Goal: Task Accomplishment & Management: Manage account settings

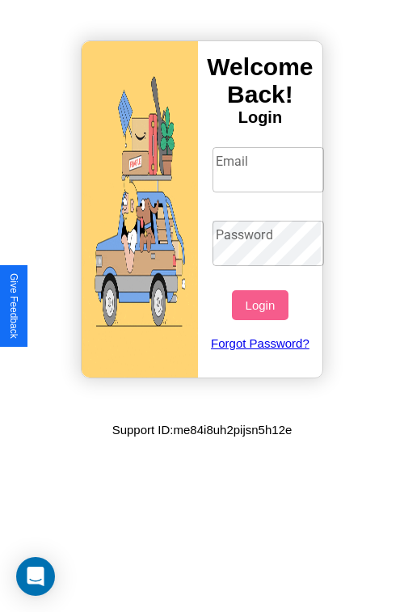
click at [270, 169] on input "Email" at bounding box center [269, 169] width 112 height 45
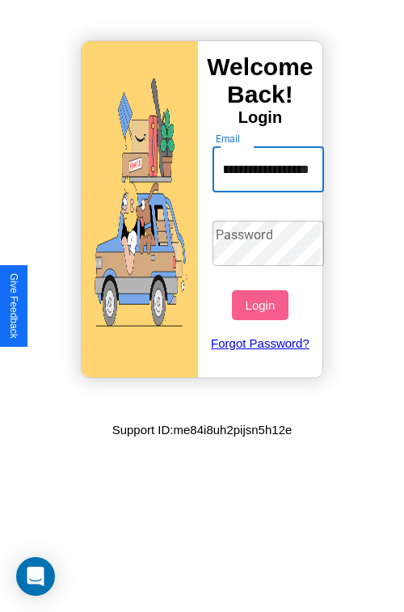
scroll to position [0, 93]
type input "**********"
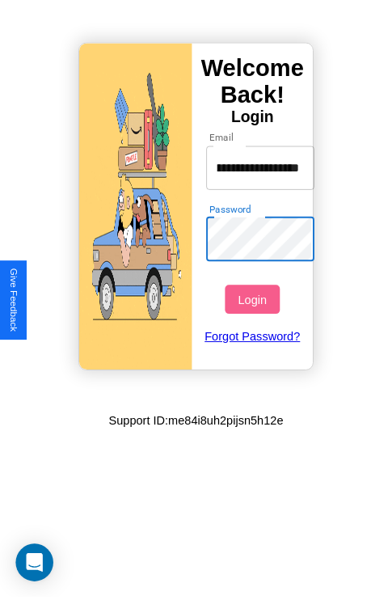
scroll to position [0, 0]
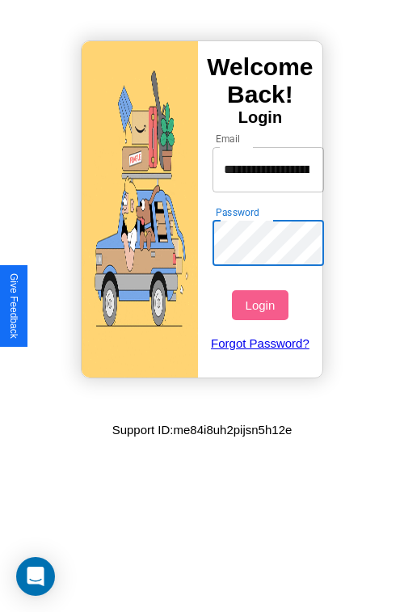
click at [262, 305] on button "Login" at bounding box center [260, 305] width 56 height 30
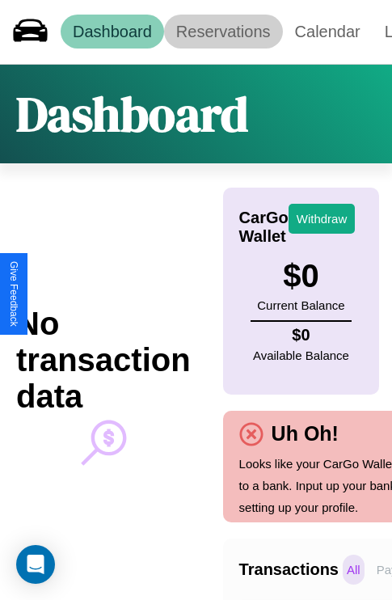
click at [223, 32] on link "Reservations" at bounding box center [223, 32] width 119 height 34
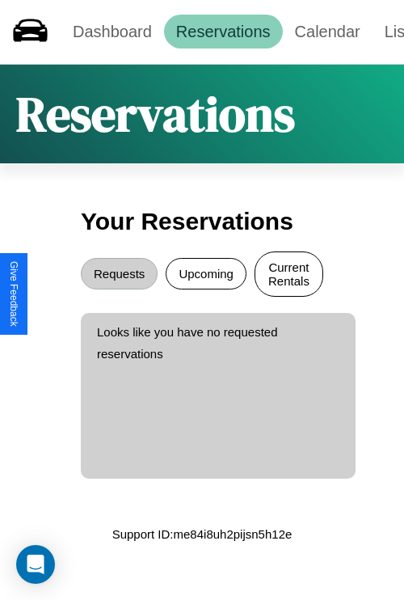
click at [288, 276] on button "Current Rentals" at bounding box center [289, 273] width 69 height 45
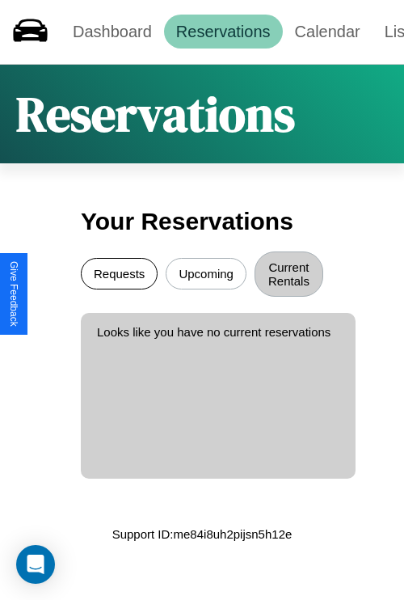
click at [119, 276] on button "Requests" at bounding box center [119, 274] width 77 height 32
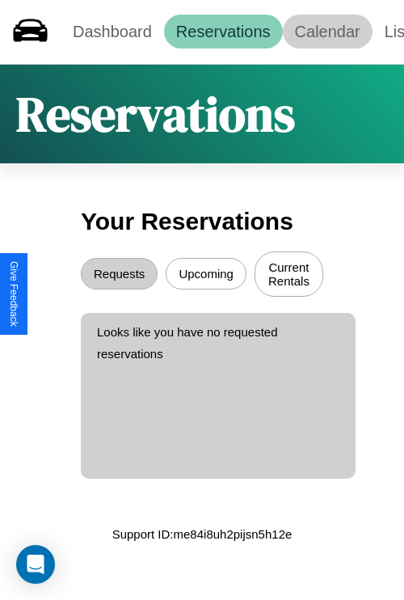
click at [327, 32] on link "Calendar" at bounding box center [328, 32] width 90 height 34
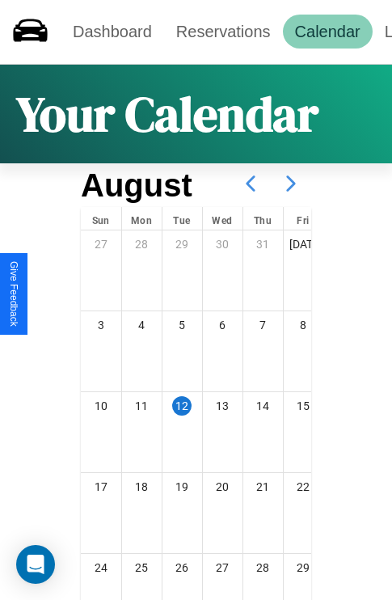
click at [291, 183] on icon at bounding box center [291, 183] width 40 height 40
